Goal: Browse casually: Explore the website without a specific task or goal

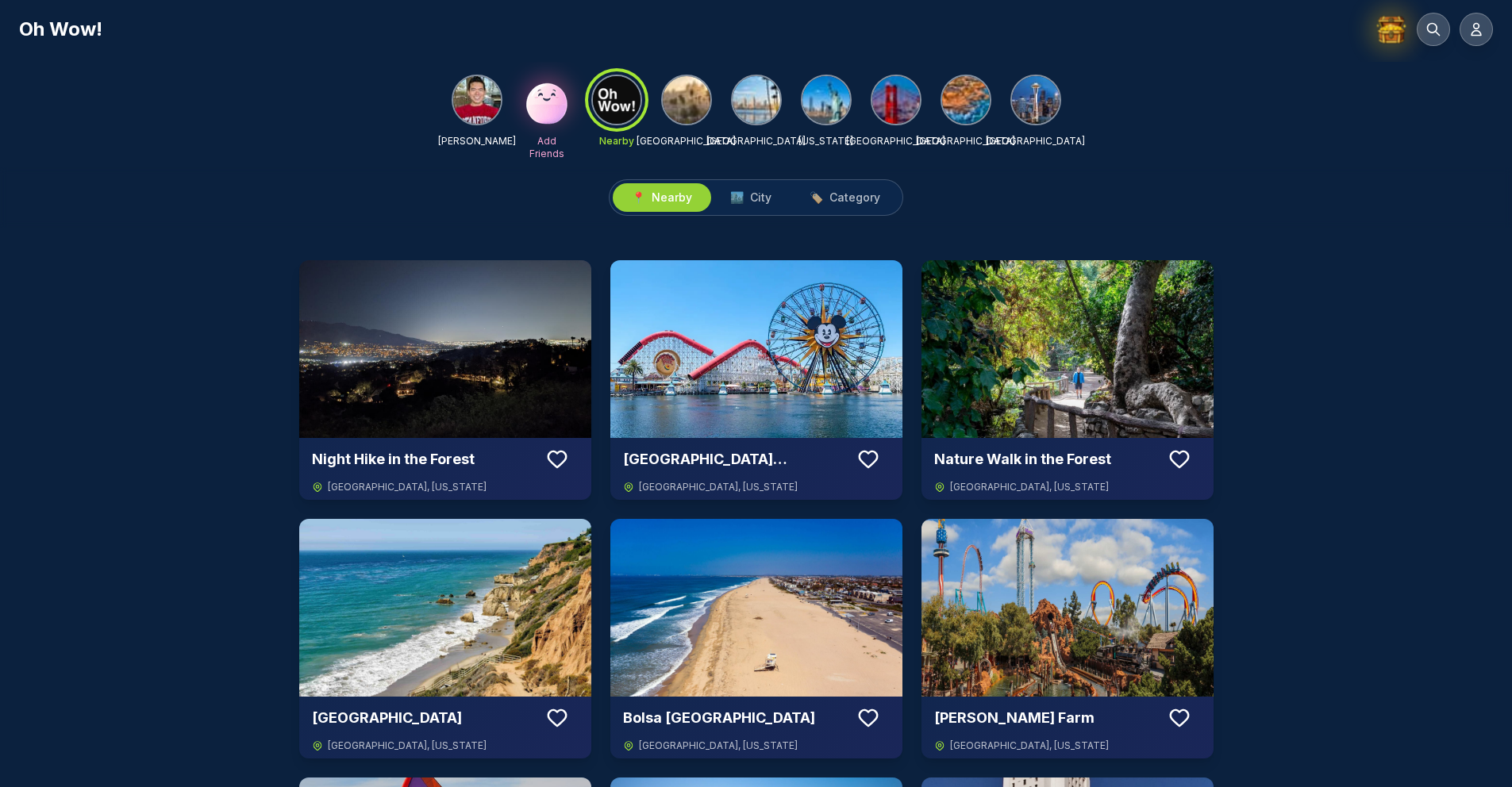
click at [1400, 36] on img at bounding box center [1392, 29] width 34 height 34
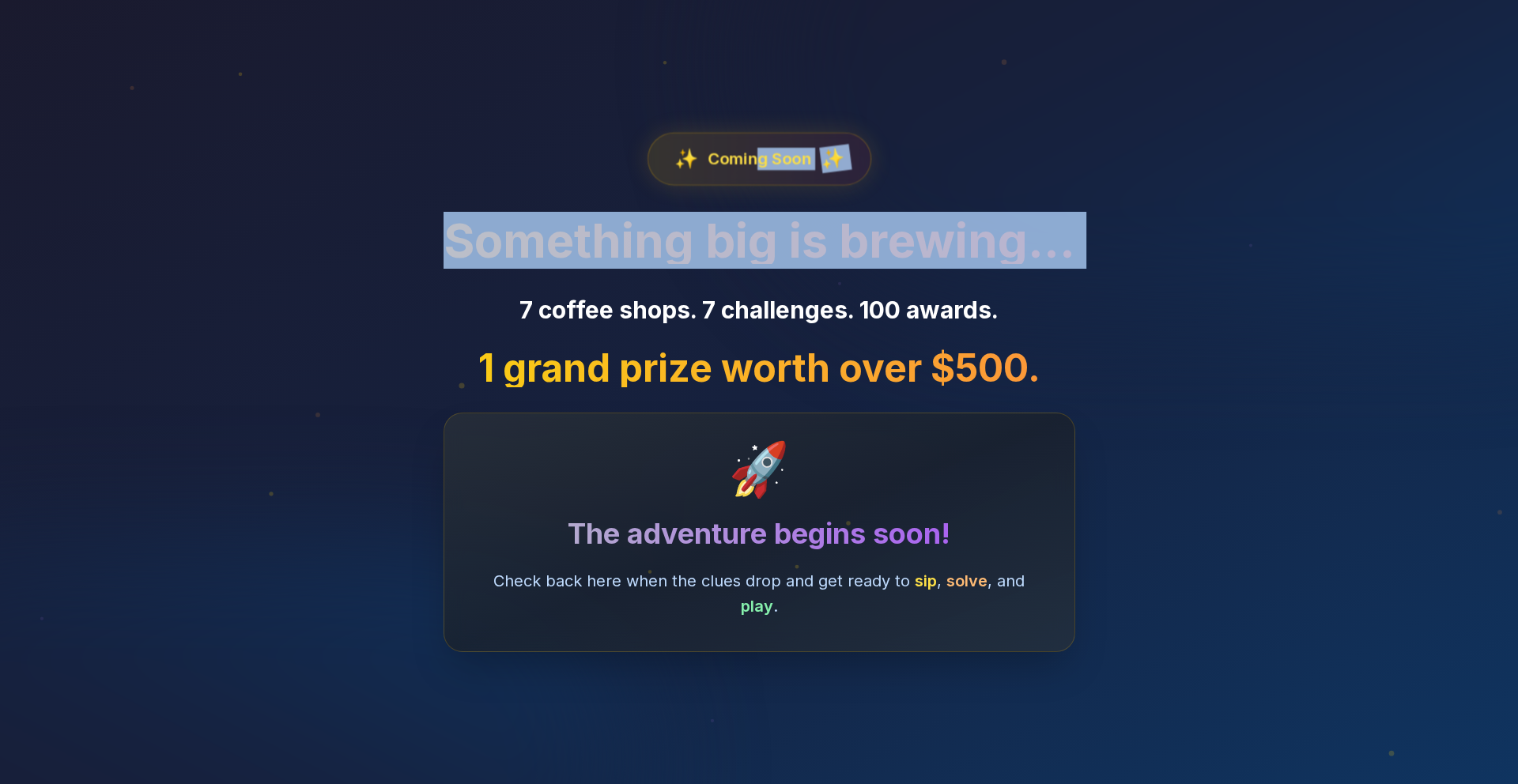
drag, startPoint x: 754, startPoint y: 158, endPoint x: 907, endPoint y: 295, distance: 205.4
click at [907, 295] on div "✨ Coming Soon ✨ Something big is brewing… 7 coffee shops. 7 challenges. 100 awa…" at bounding box center [759, 392] width 632 height 519
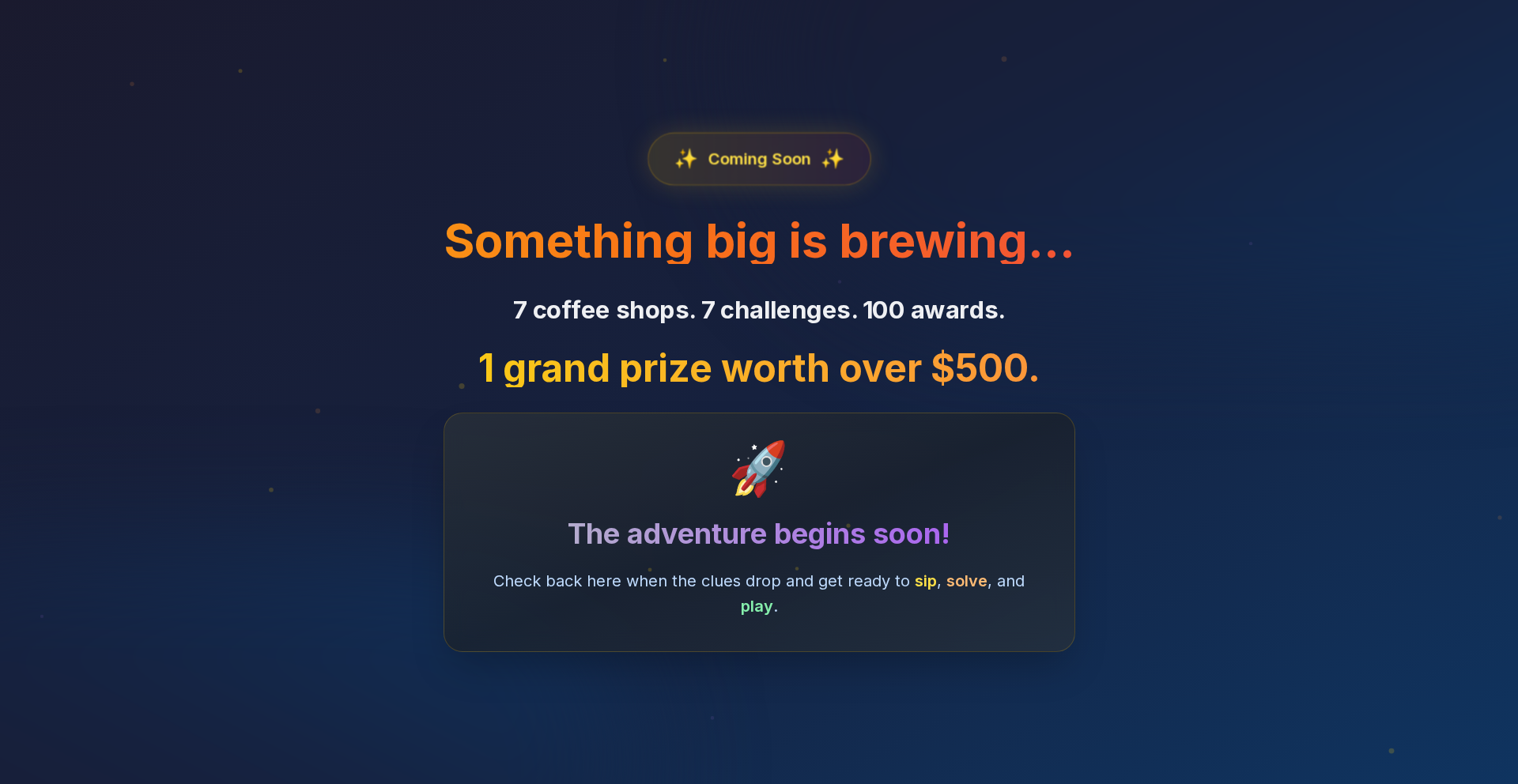
click at [907, 295] on p "7 coffee shops. 7 challenges. 100 awards." at bounding box center [759, 309] width 649 height 29
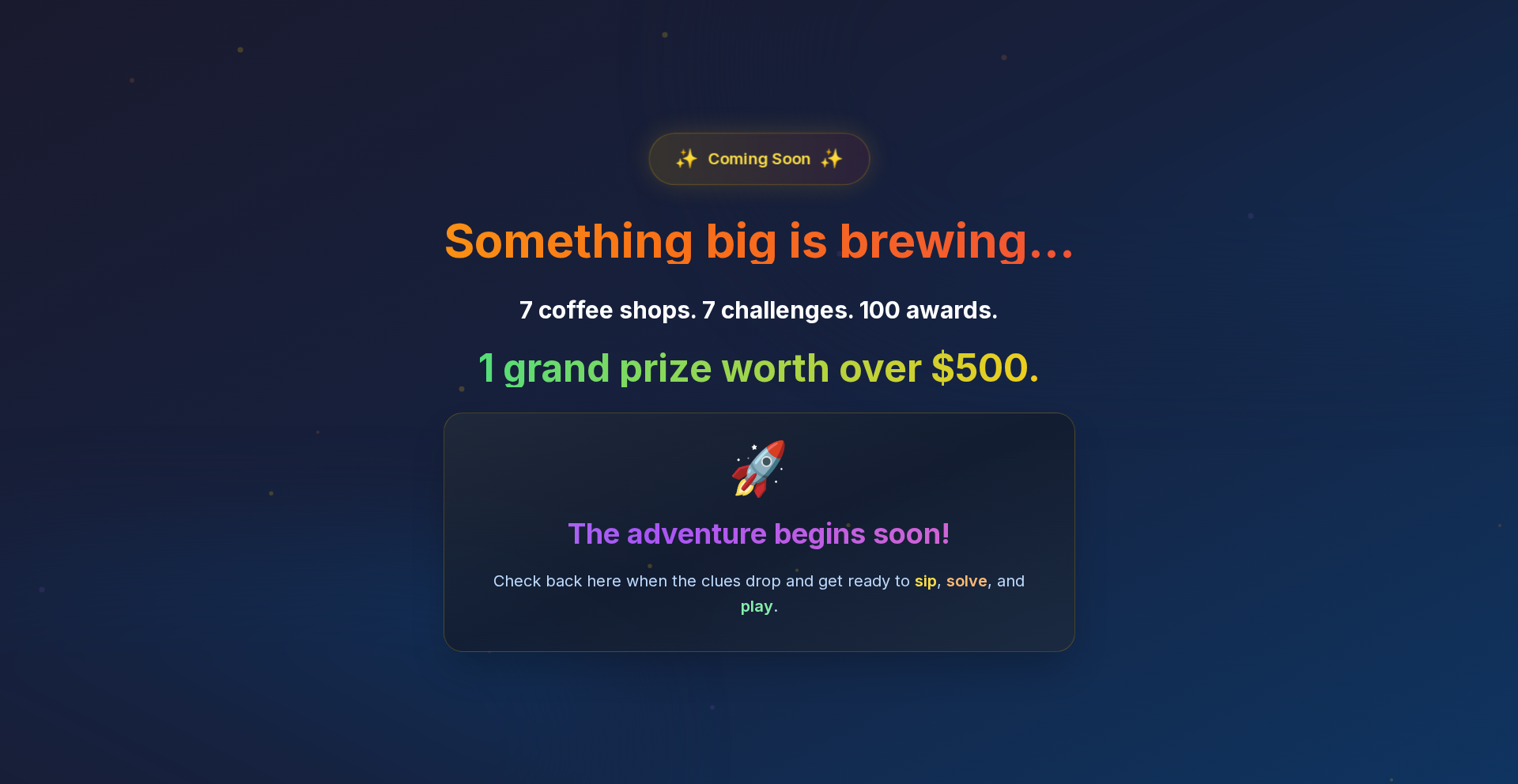
click at [779, 150] on span "Coming Soon" at bounding box center [759, 158] width 102 height 22
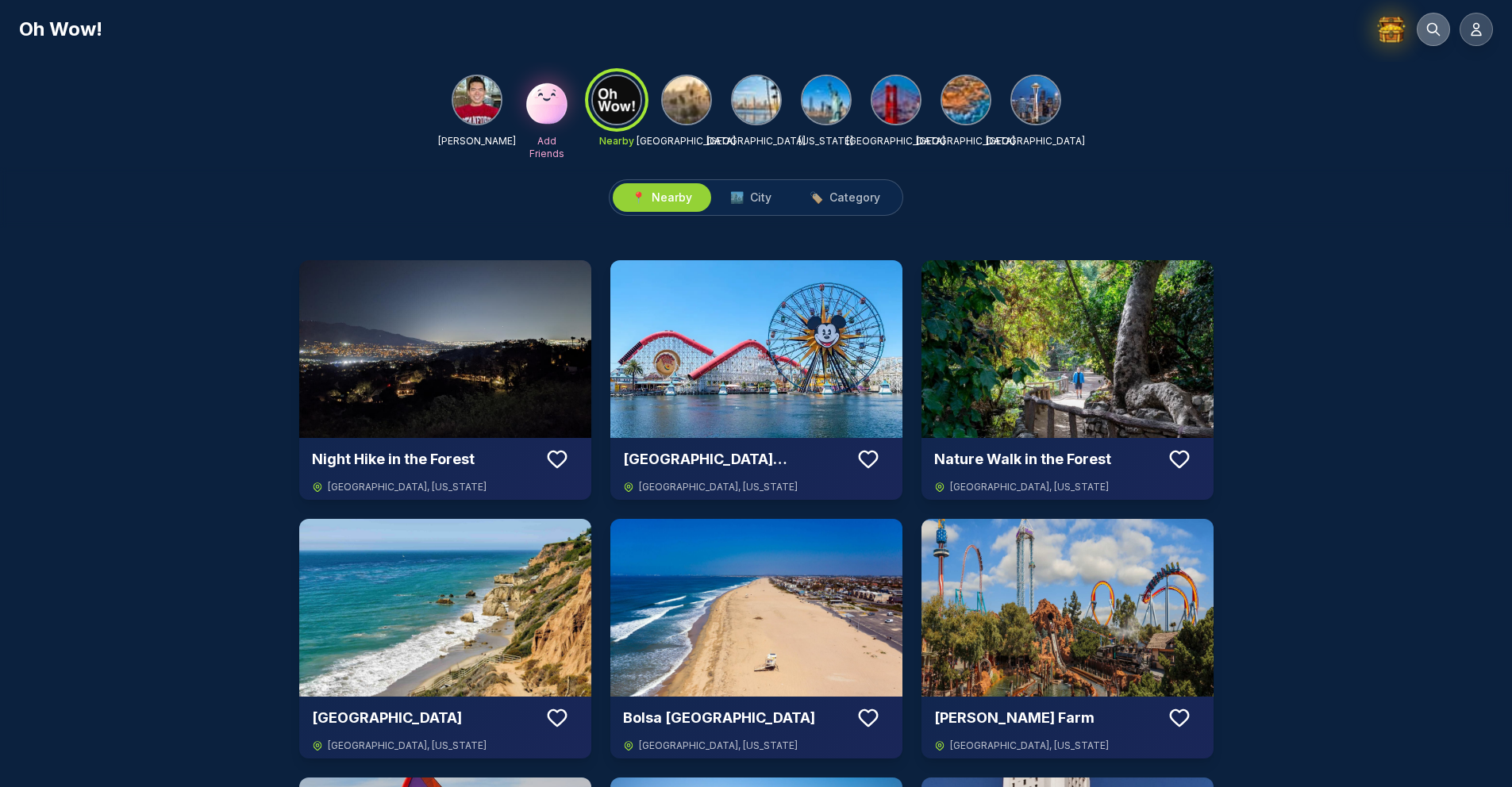
click at [1434, 35] on icon at bounding box center [1433, 29] width 16 height 16
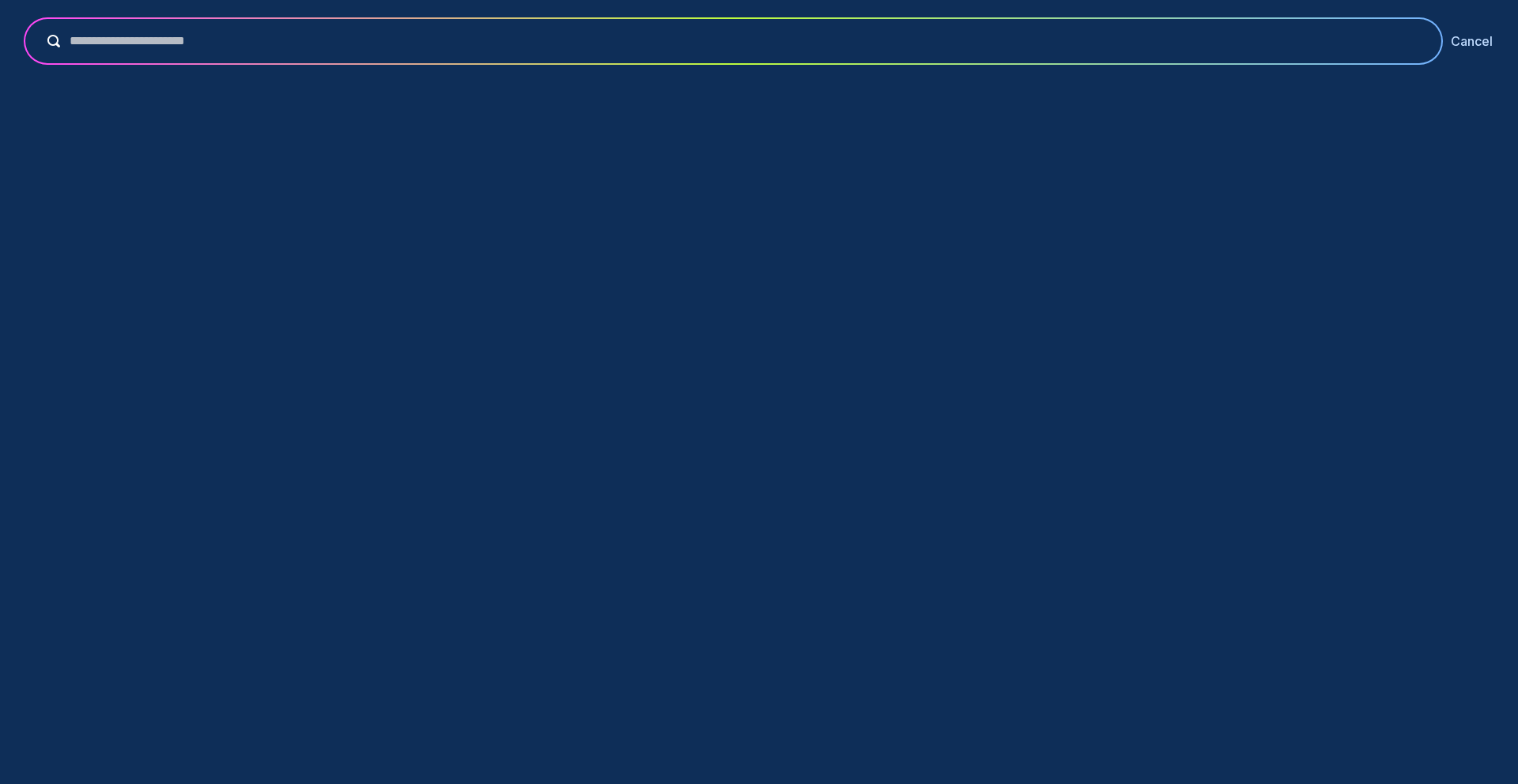
click at [1484, 34] on button "Cancel" at bounding box center [1472, 41] width 42 height 19
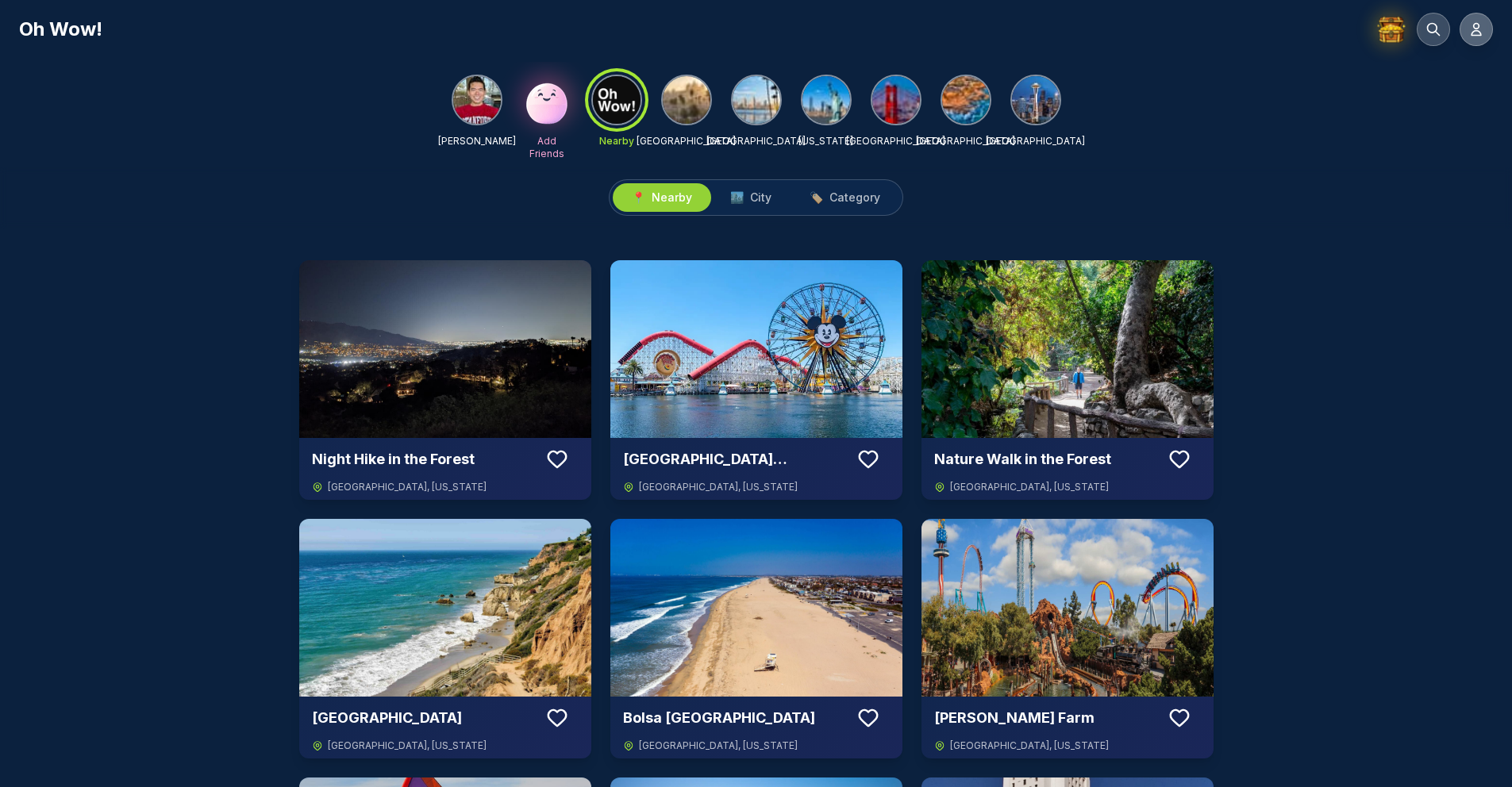
click at [1480, 35] on icon at bounding box center [1476, 29] width 16 height 16
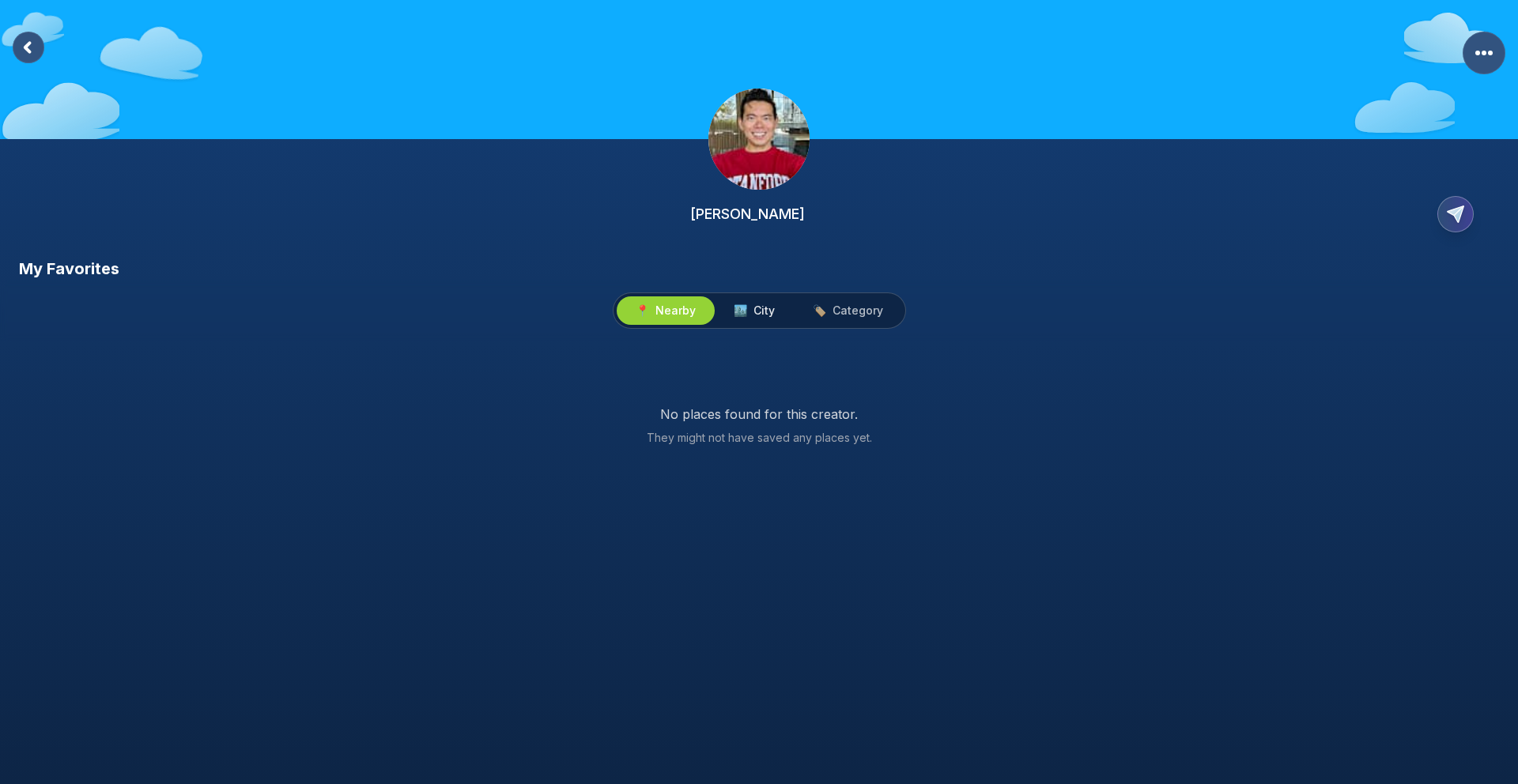
click at [766, 307] on span "City" at bounding box center [763, 310] width 21 height 16
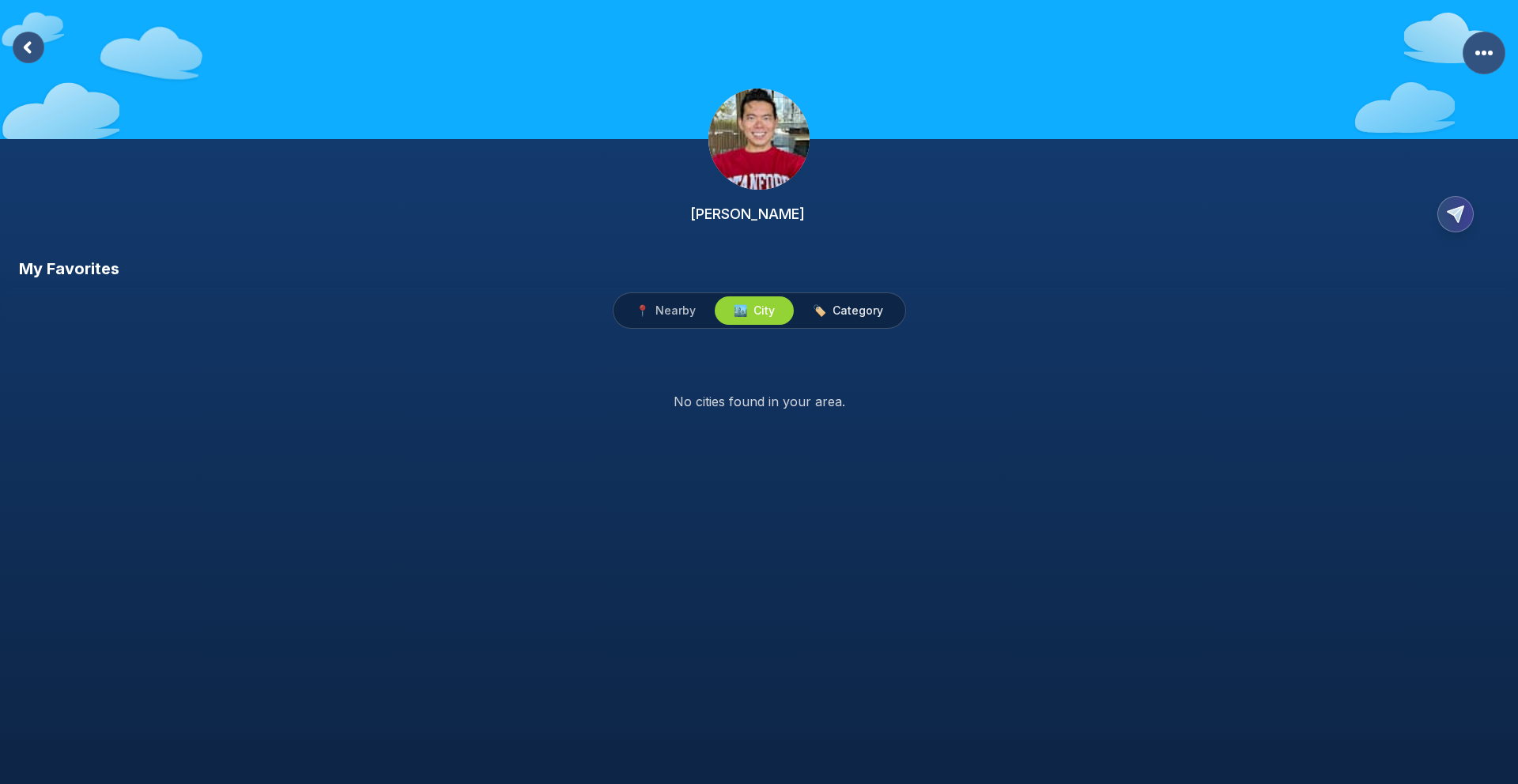
click at [826, 306] on span "🏷️" at bounding box center [819, 310] width 13 height 16
click at [772, 313] on span "City" at bounding box center [763, 310] width 21 height 16
click at [645, 315] on span "📍" at bounding box center [642, 310] width 13 height 16
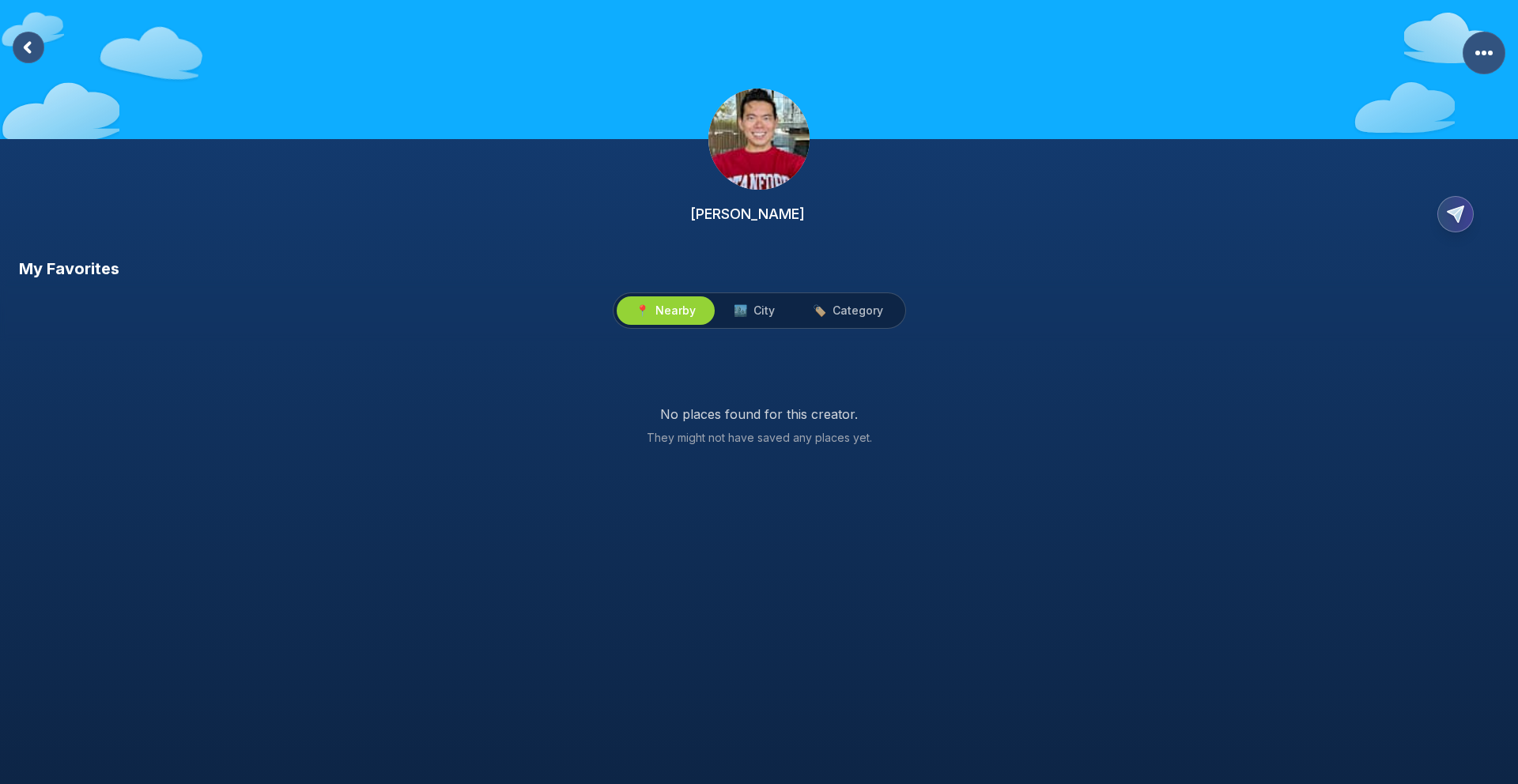
click at [18, 40] on rect at bounding box center [29, 48] width 32 height 32
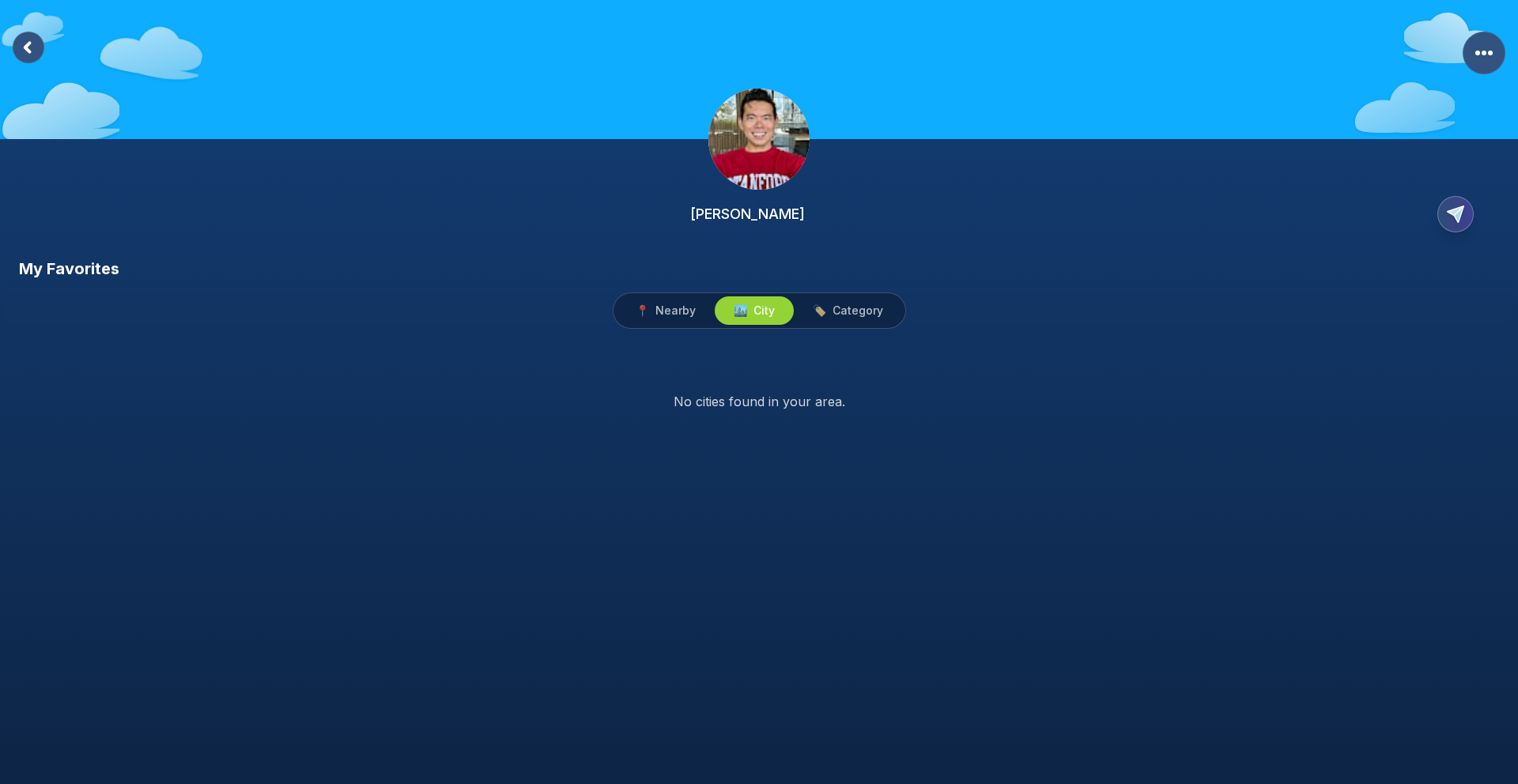
click at [26, 55] on rect at bounding box center [29, 48] width 32 height 32
click at [27, 51] on icon at bounding box center [28, 47] width 5 height 8
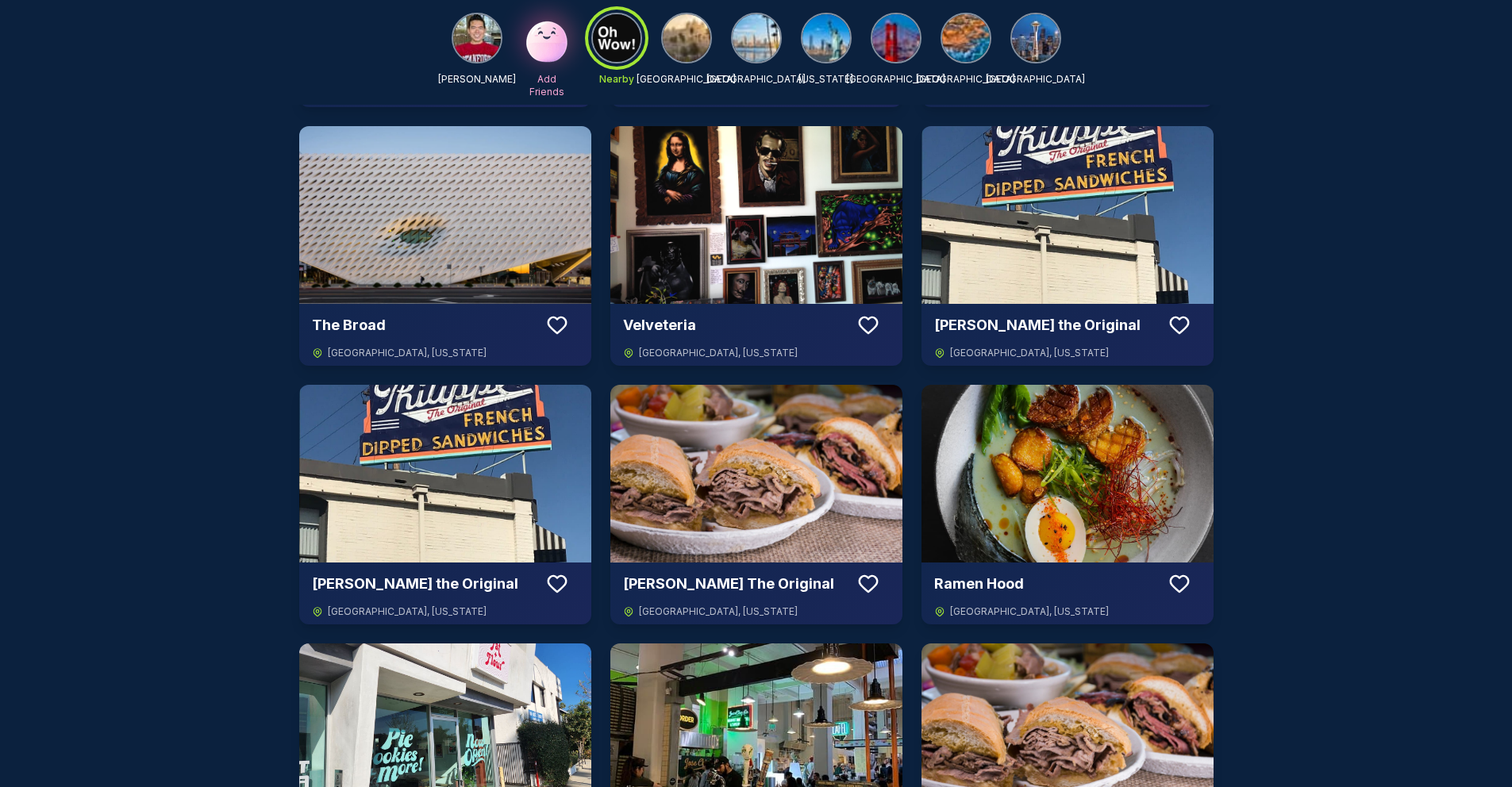
scroll to position [3573, 0]
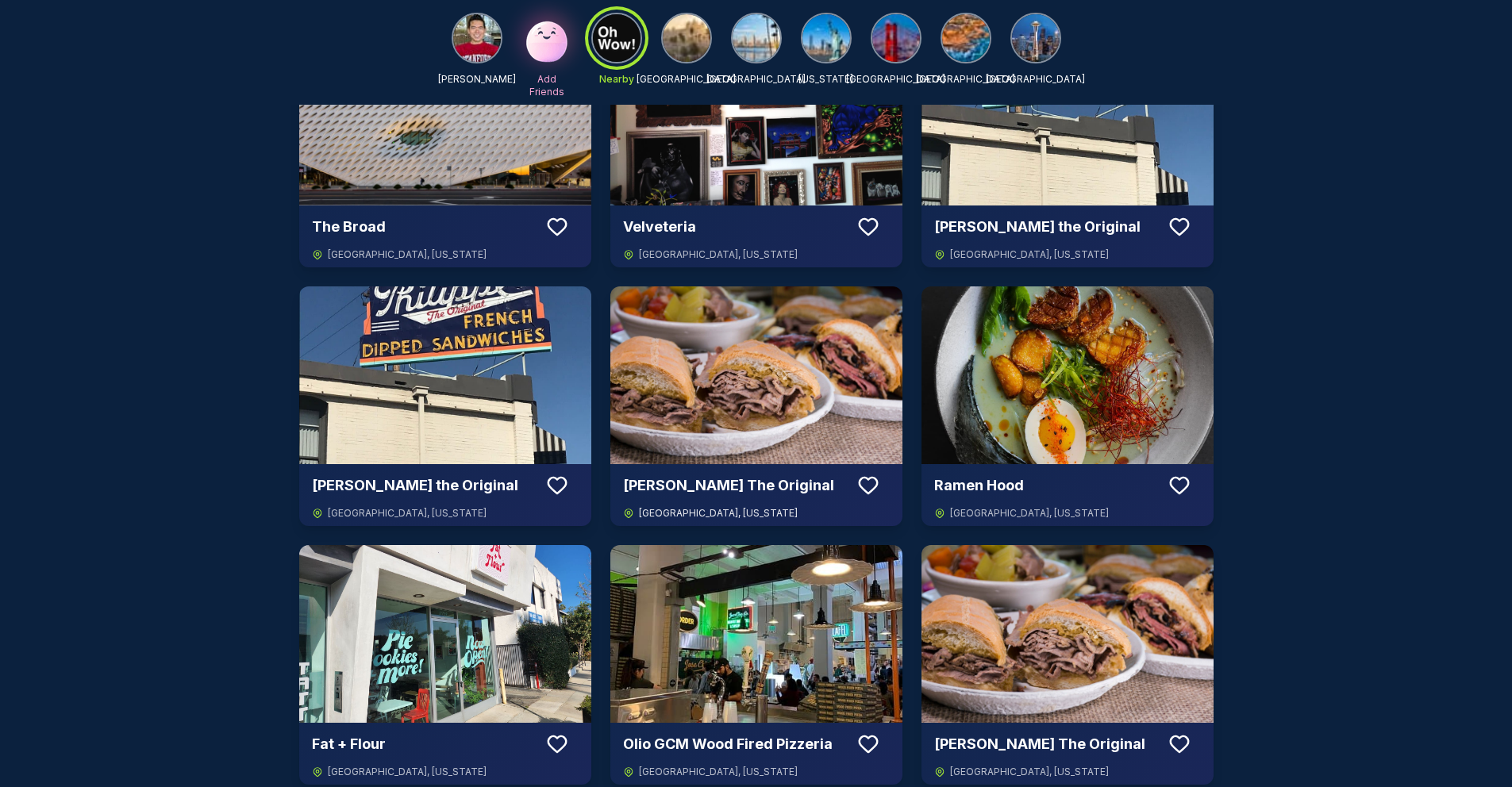
click at [725, 365] on img at bounding box center [756, 375] width 292 height 178
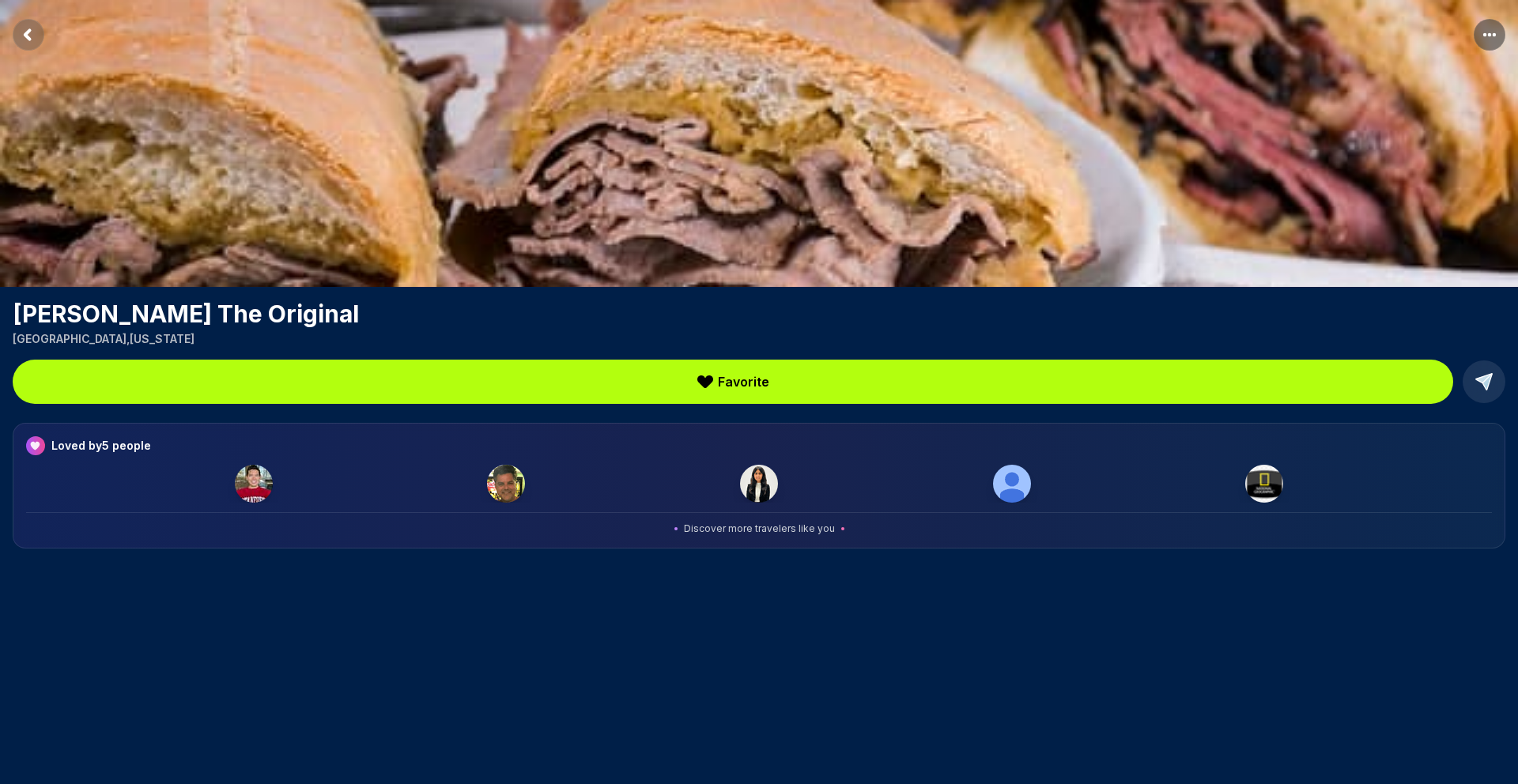
click at [766, 527] on span "Discover more travelers like you" at bounding box center [759, 528] width 151 height 13
click at [496, 485] on img at bounding box center [506, 483] width 38 height 38
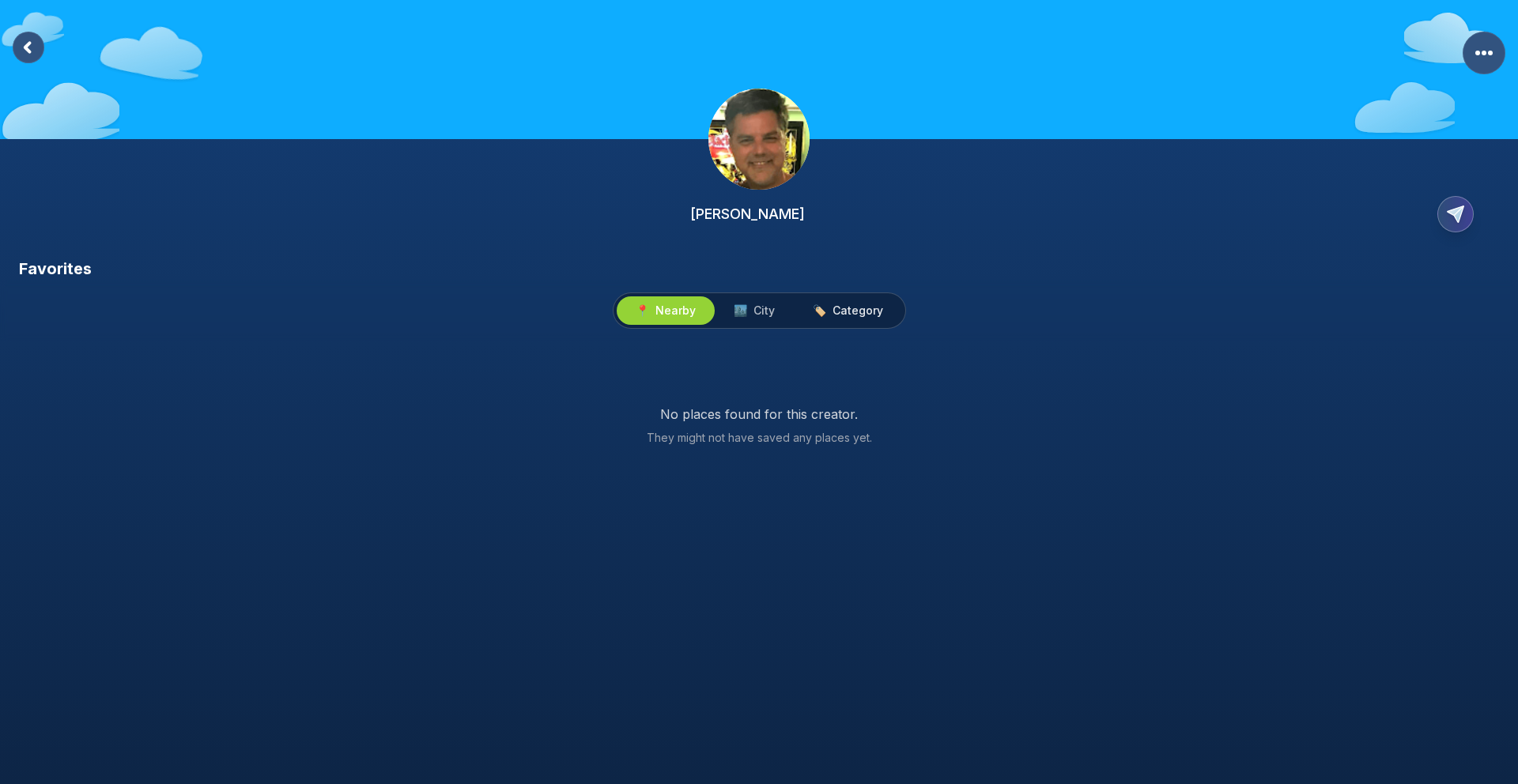
click at [825, 311] on span "🏷️" at bounding box center [819, 310] width 13 height 16
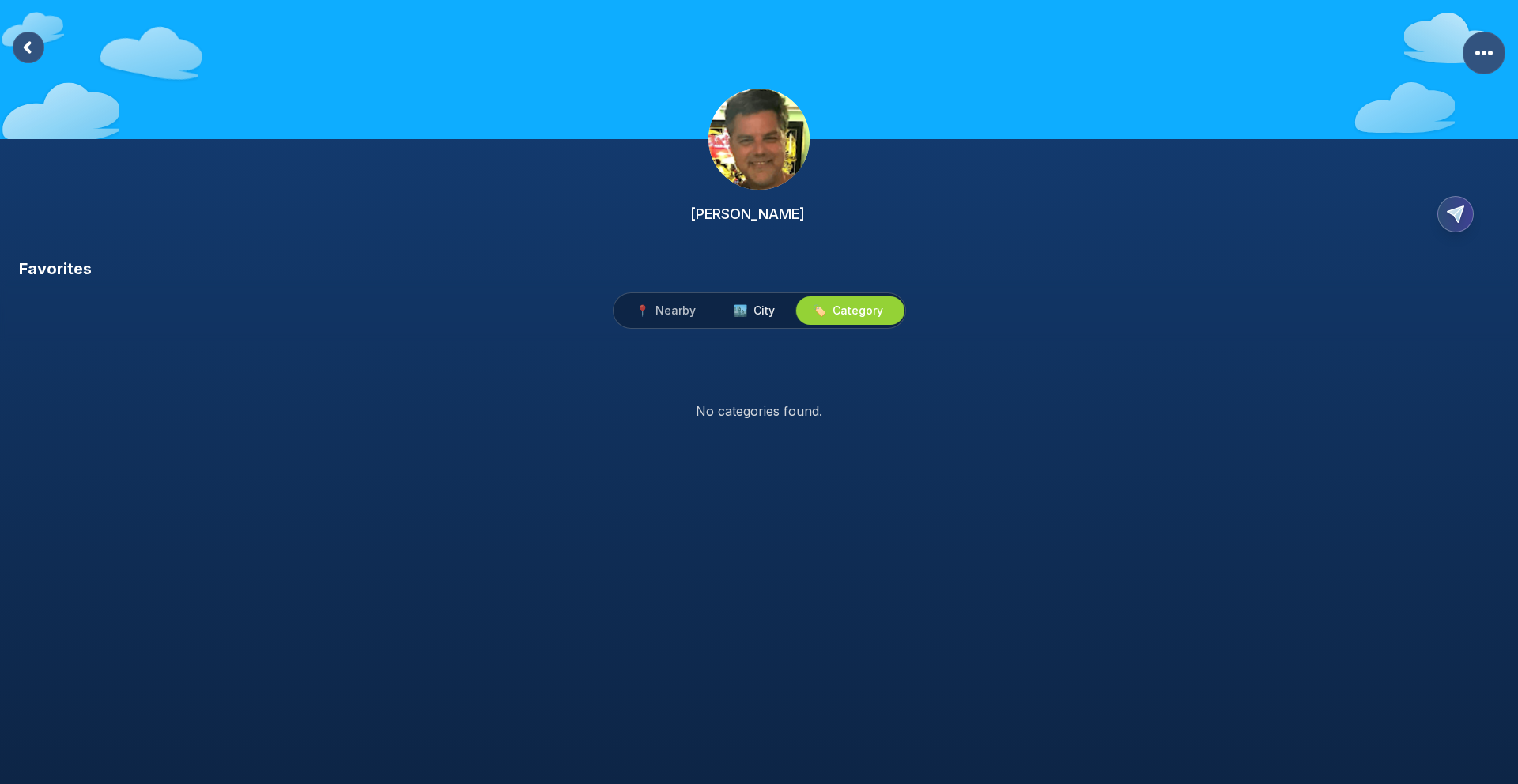
click at [756, 319] on button "🏙️ City" at bounding box center [754, 311] width 79 height 29
click at [640, 323] on button "📍 Nearby" at bounding box center [665, 311] width 98 height 29
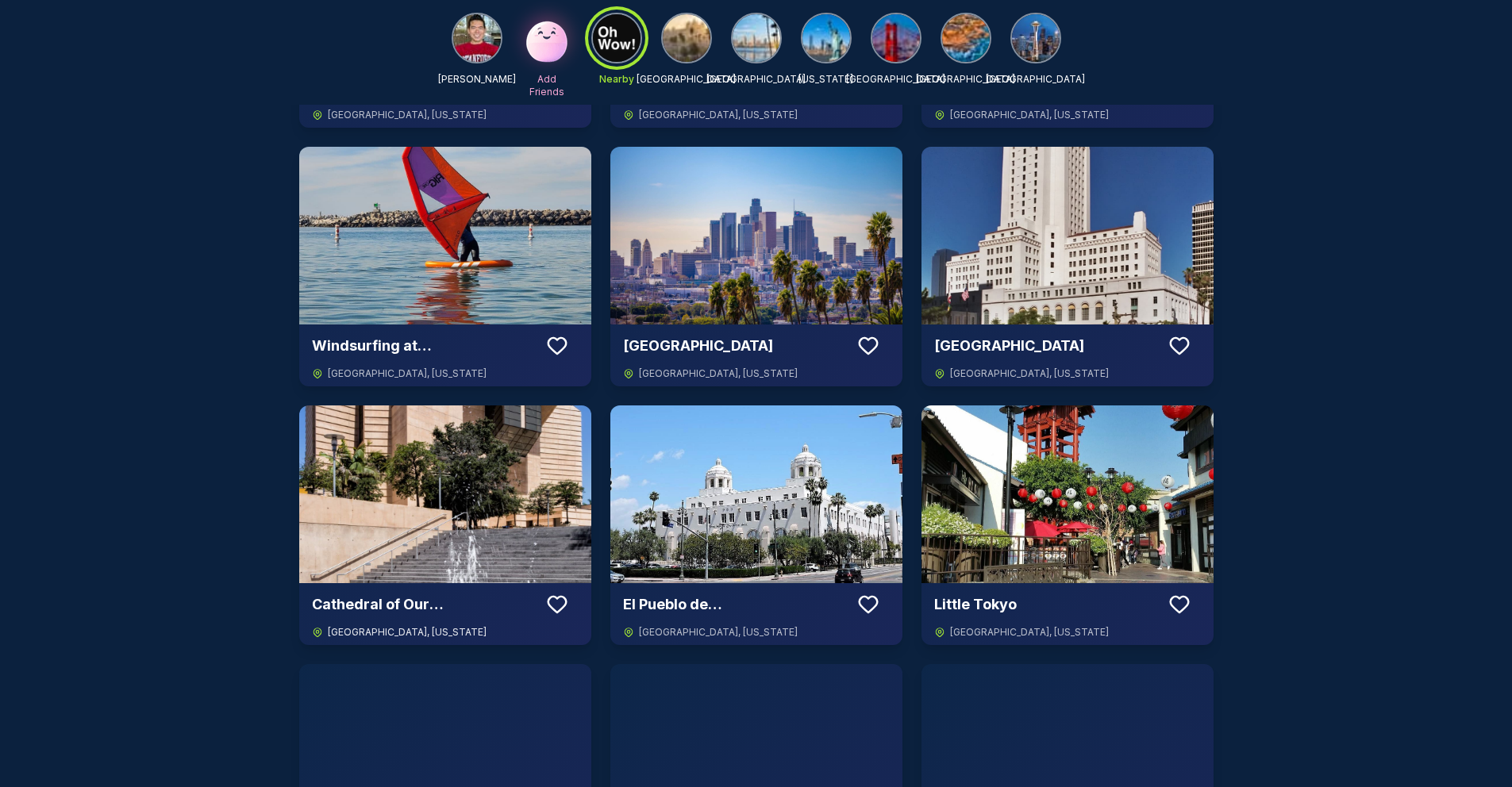
scroll to position [657, 0]
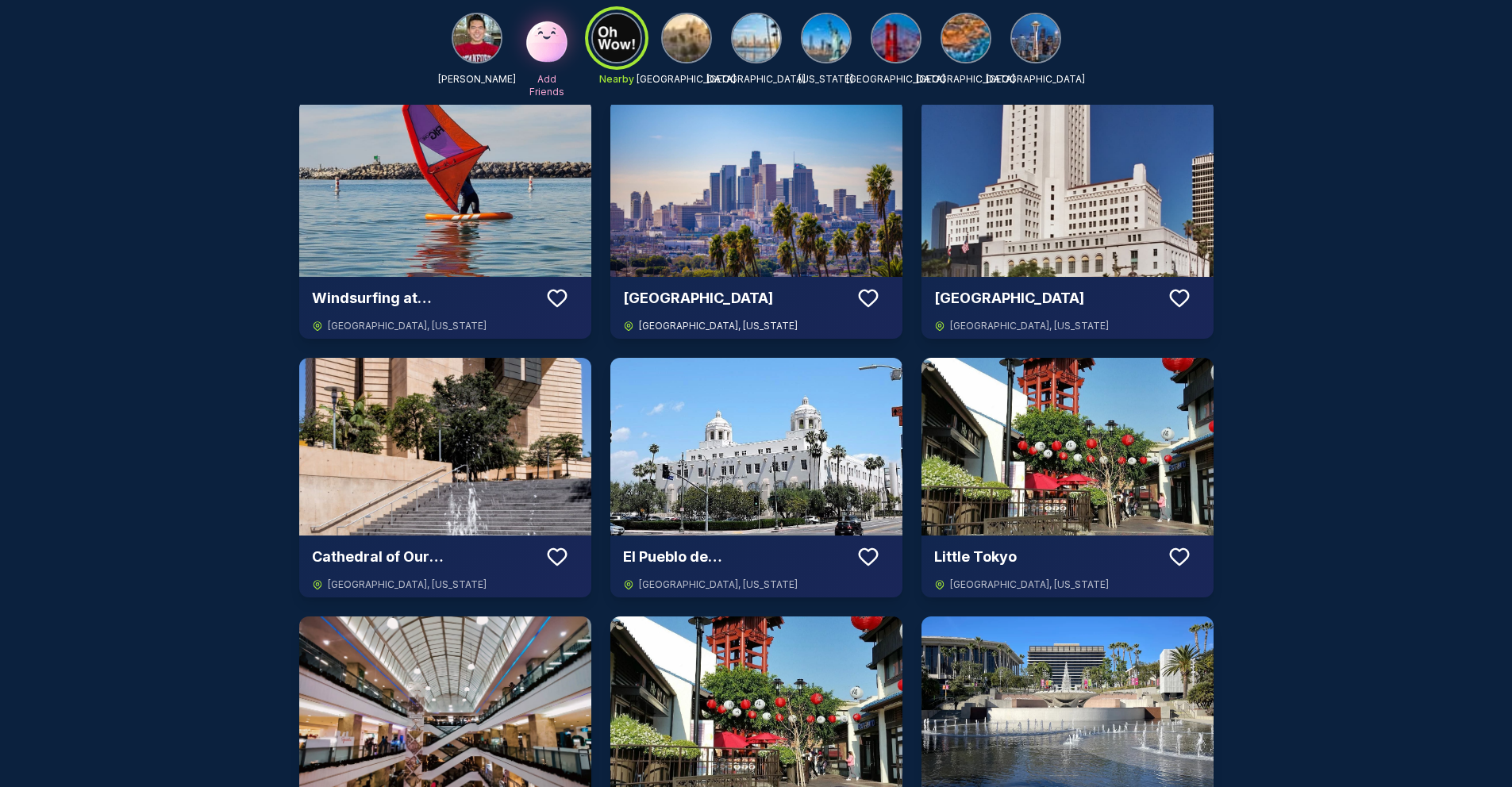
click at [675, 223] on img at bounding box center [756, 188] width 292 height 178
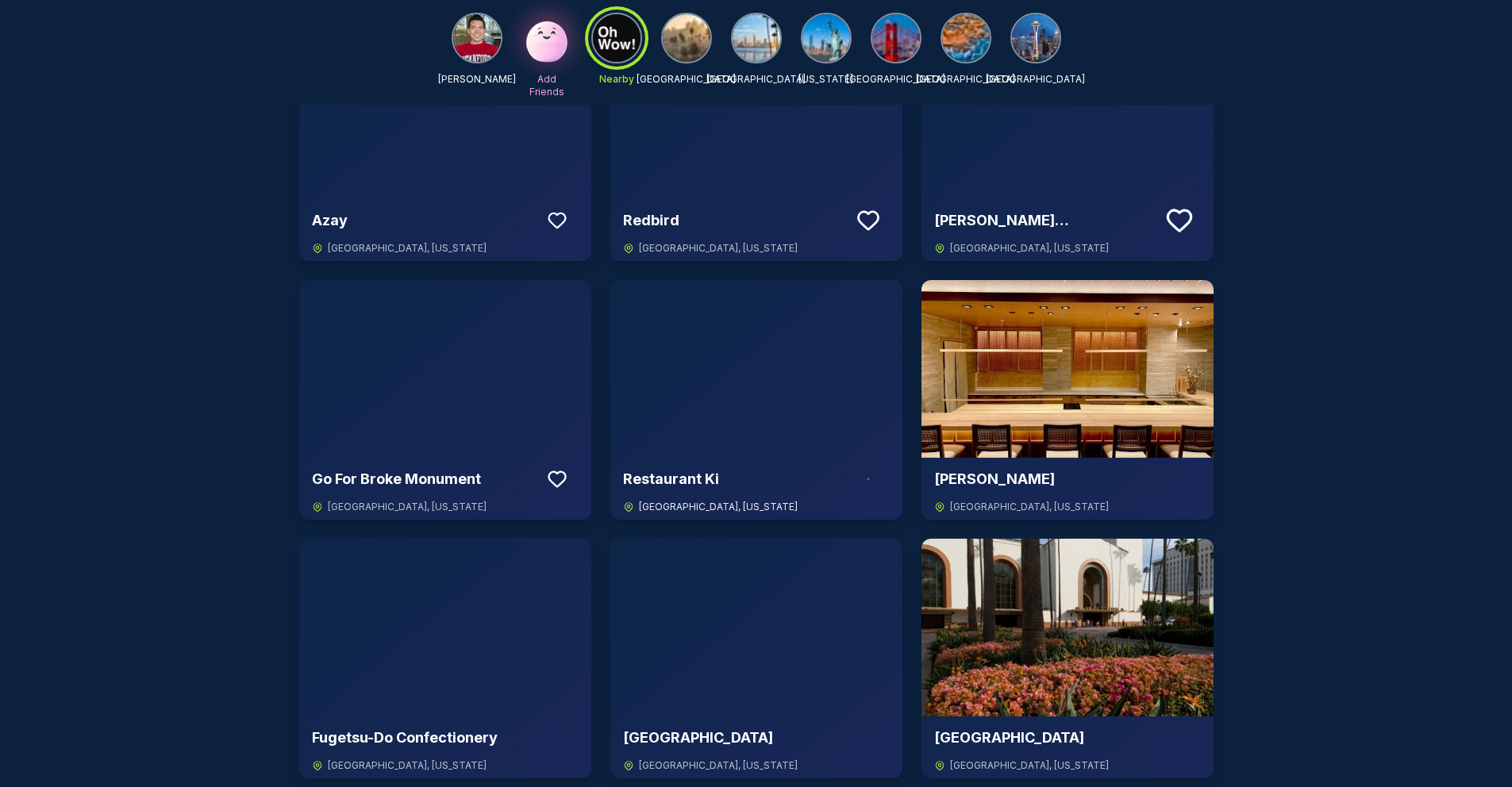
scroll to position [1762, 0]
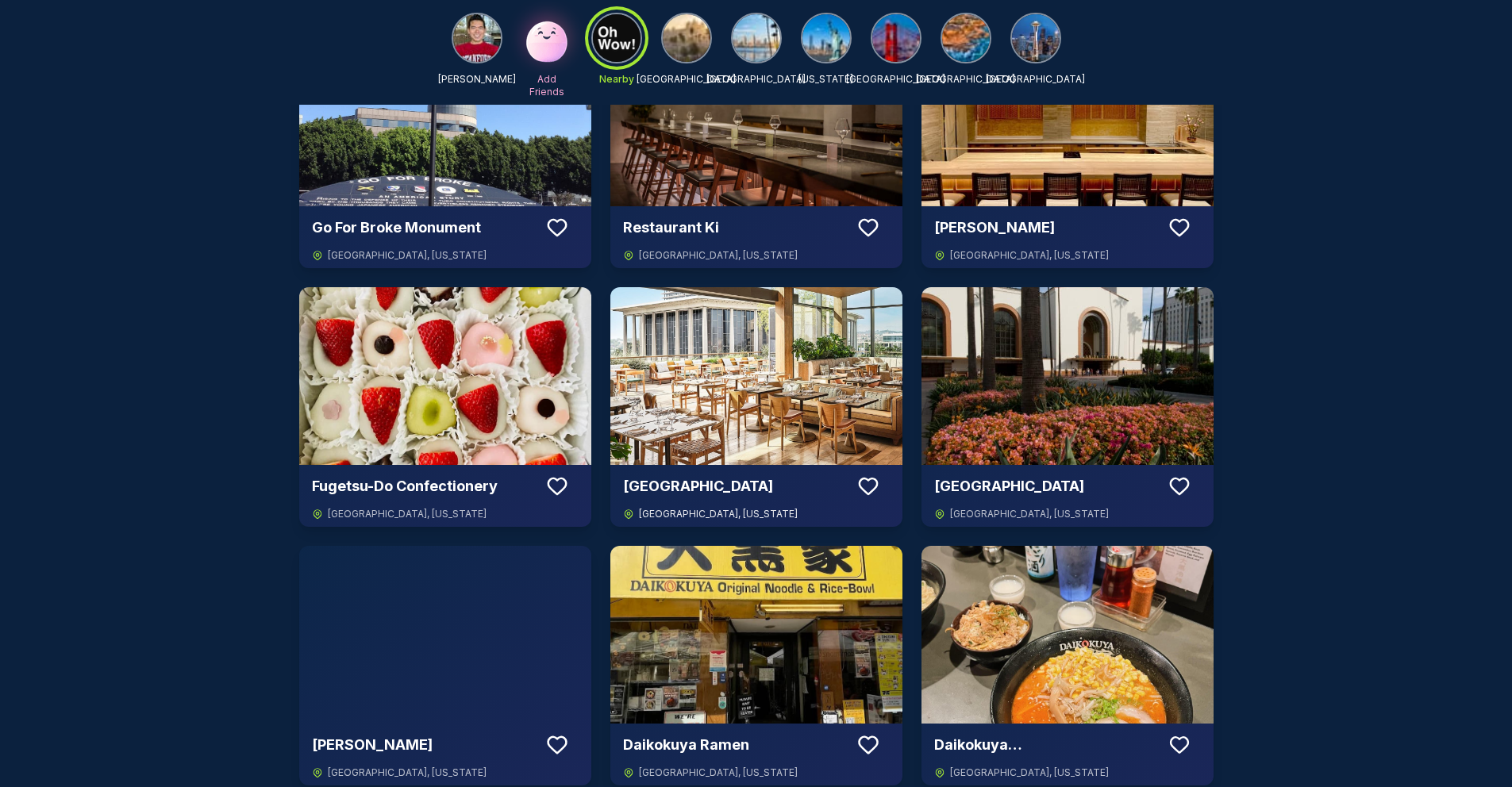
click at [744, 433] on img at bounding box center [756, 375] width 292 height 178
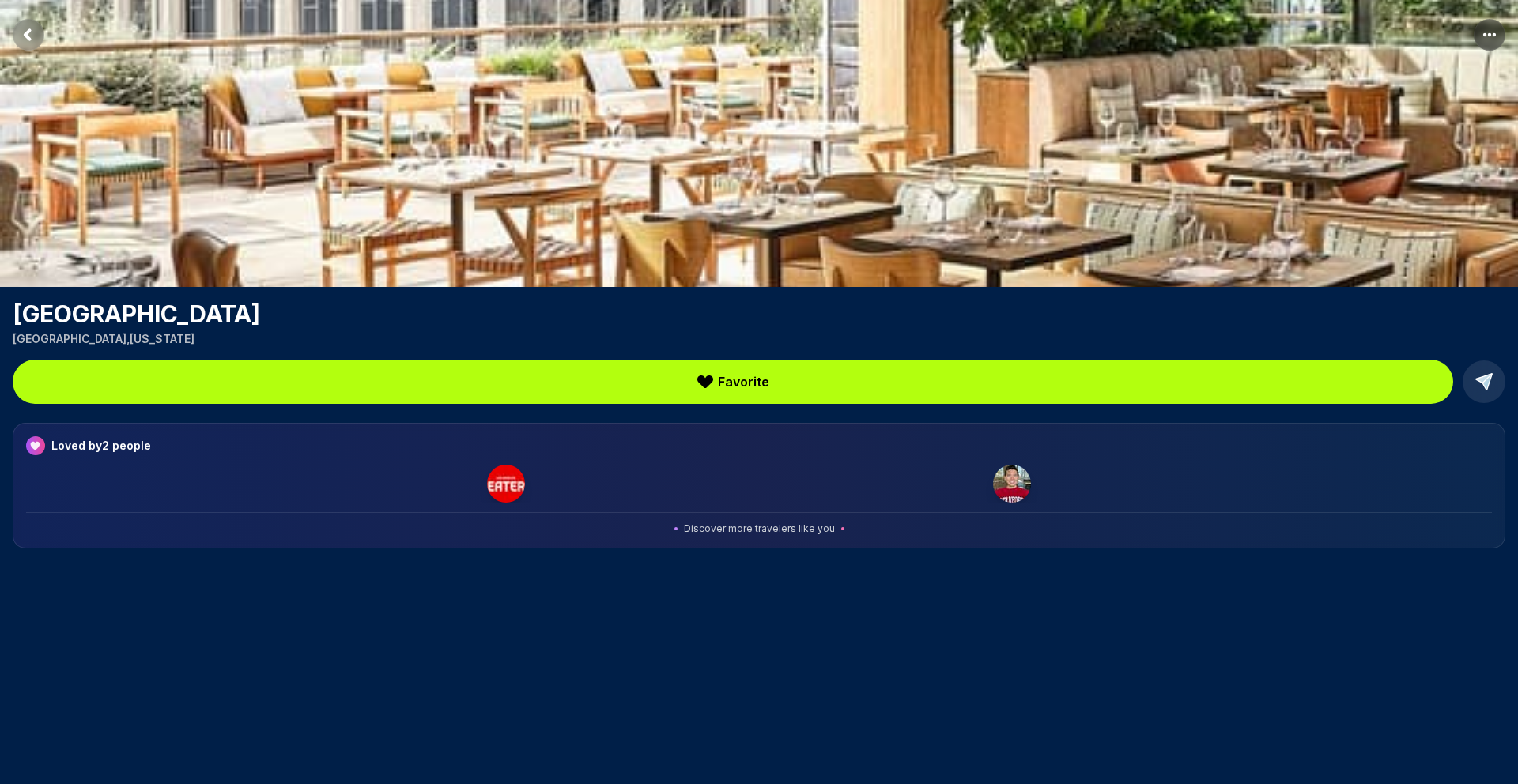
click at [803, 522] on span "Discover more travelers like you" at bounding box center [759, 528] width 151 height 13
drag, startPoint x: 841, startPoint y: 532, endPoint x: 674, endPoint y: 539, distance: 167.1
click at [674, 539] on div "Loved by 2 people Discover more travelers like you" at bounding box center [759, 485] width 1493 height 126
click at [674, 531] on div "Discover more travelers like you" at bounding box center [759, 523] width 1466 height 23
click at [501, 485] on img at bounding box center [506, 483] width 38 height 38
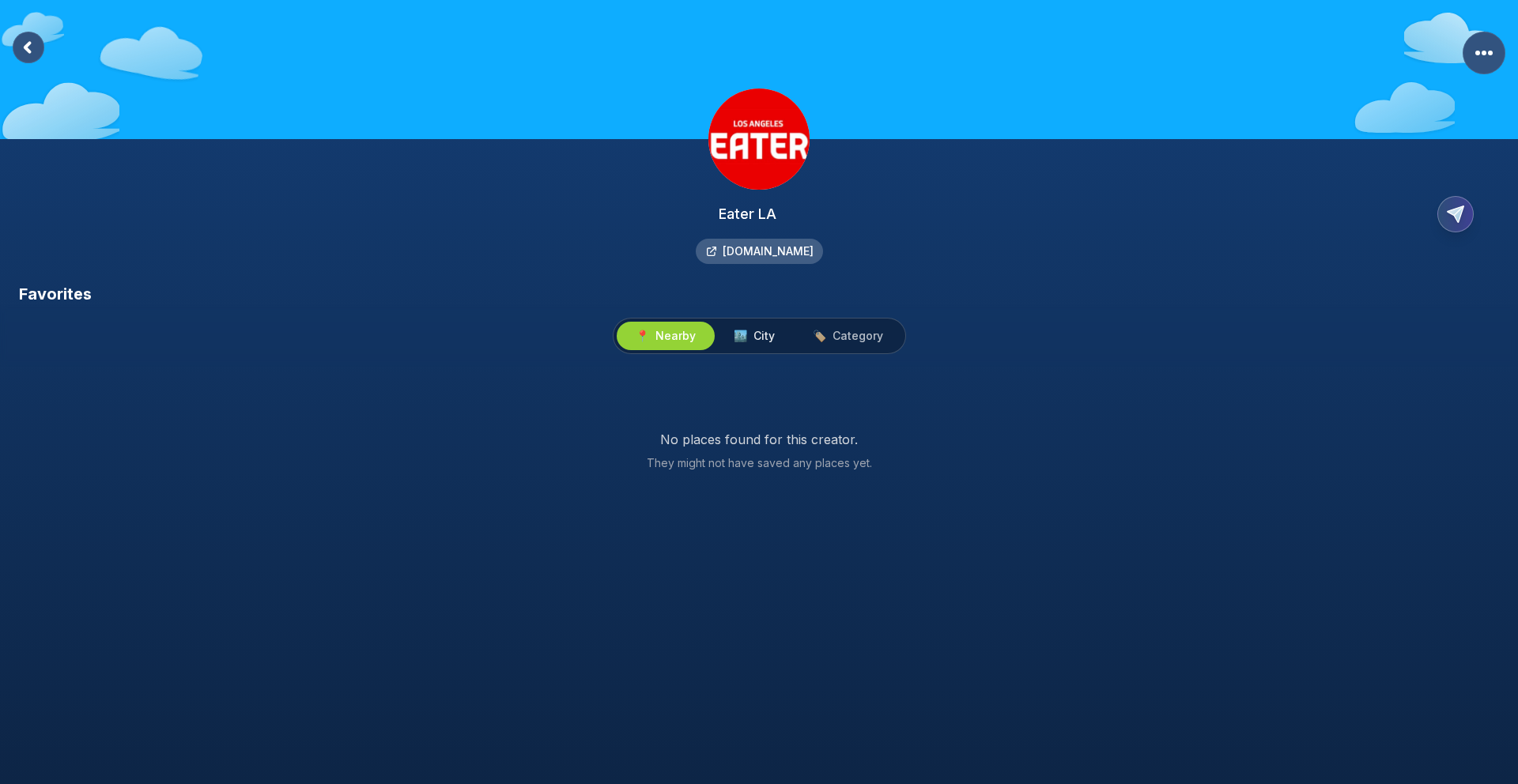
click at [753, 339] on span "City" at bounding box center [763, 335] width 21 height 16
click at [841, 333] on span "Category" at bounding box center [858, 335] width 50 height 16
